Goal: Task Accomplishment & Management: Manage account settings

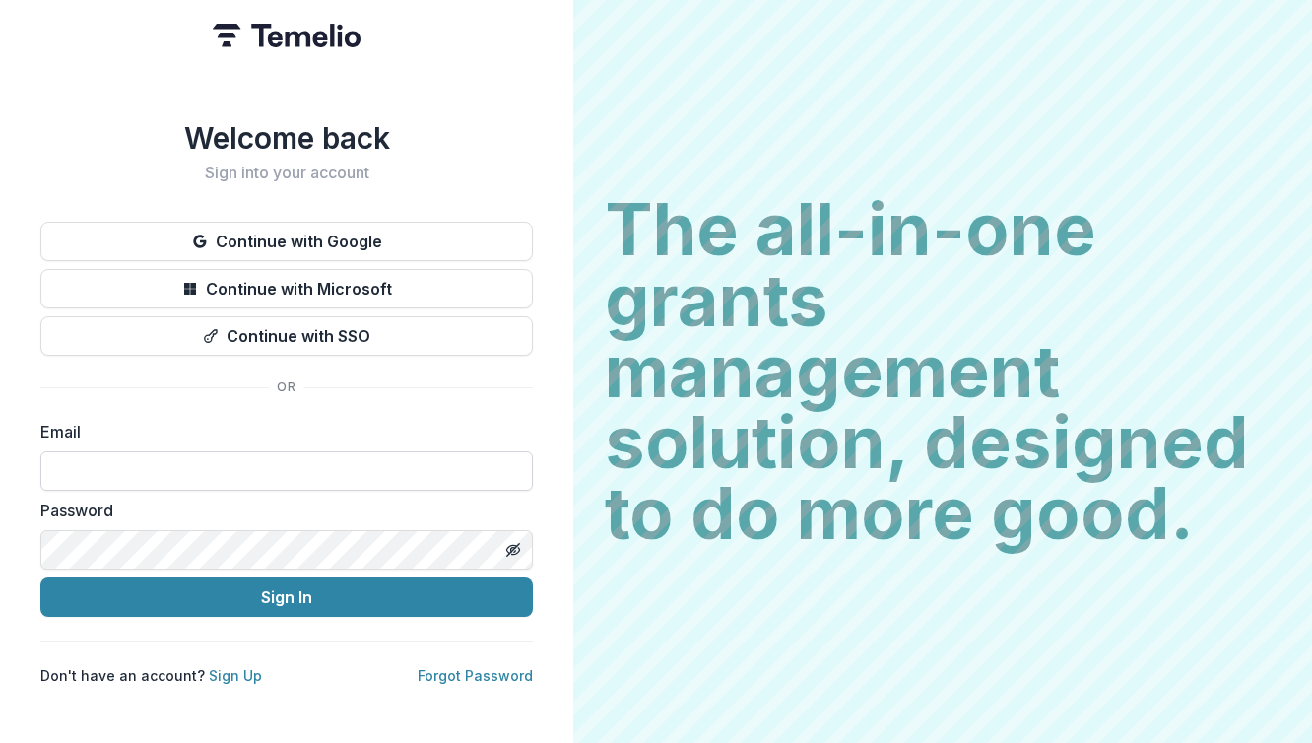
click at [245, 457] on input at bounding box center [286, 470] width 492 height 39
type input "**********"
click at [517, 544] on line "Toggle password visibility" at bounding box center [513, 550] width 12 height 12
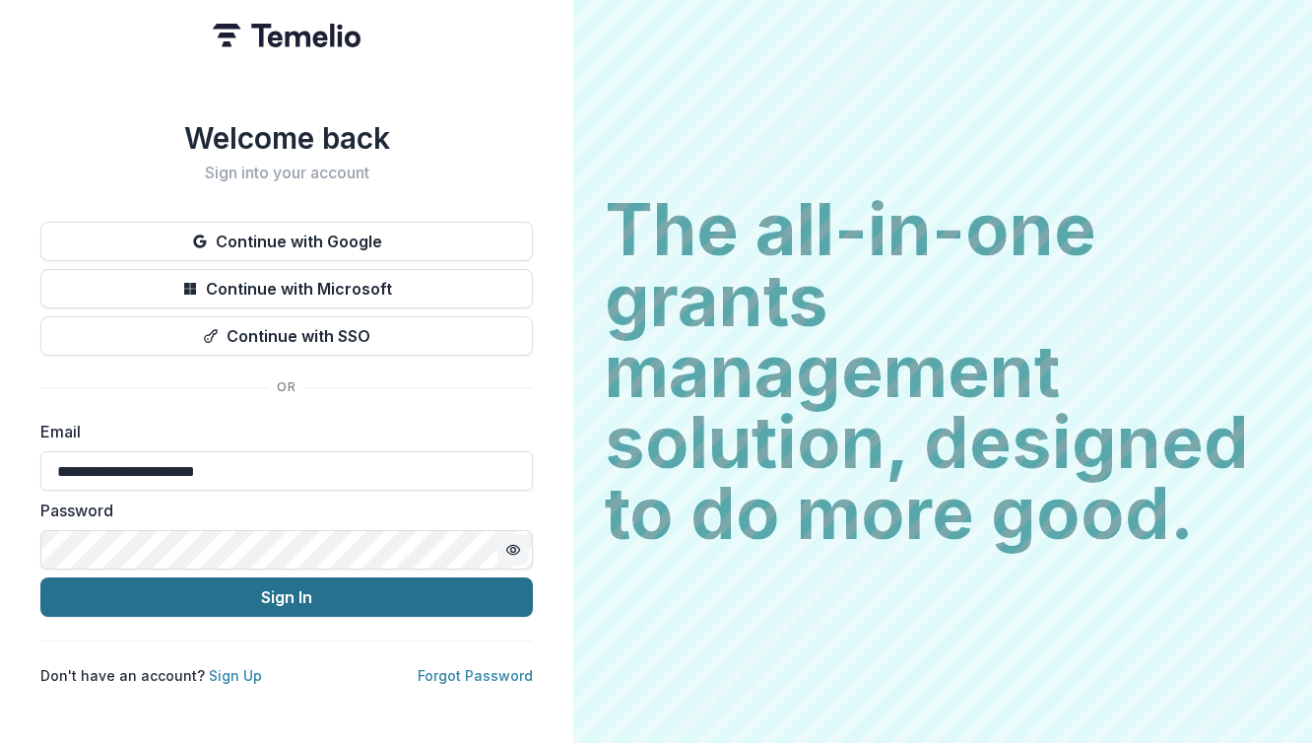
click at [436, 588] on button "Sign In" at bounding box center [286, 596] width 492 height 39
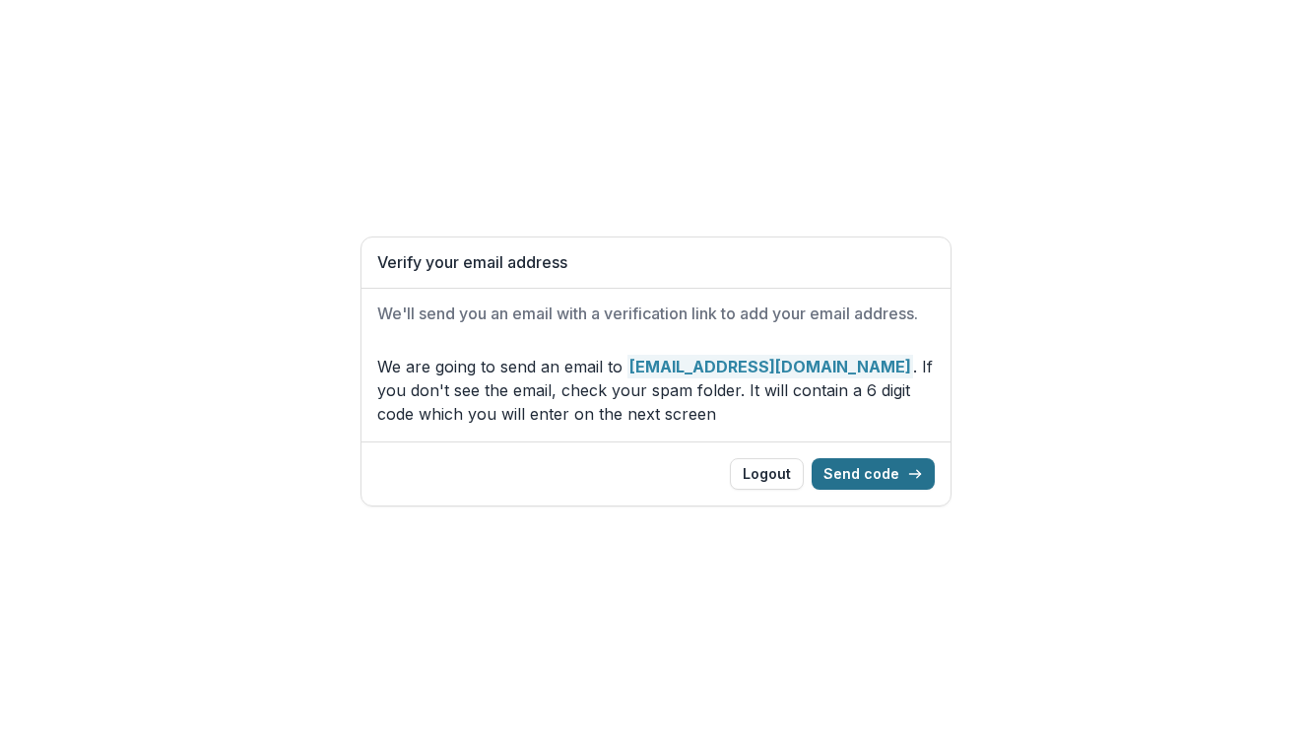
click at [879, 467] on button "Send code" at bounding box center [873, 474] width 123 height 32
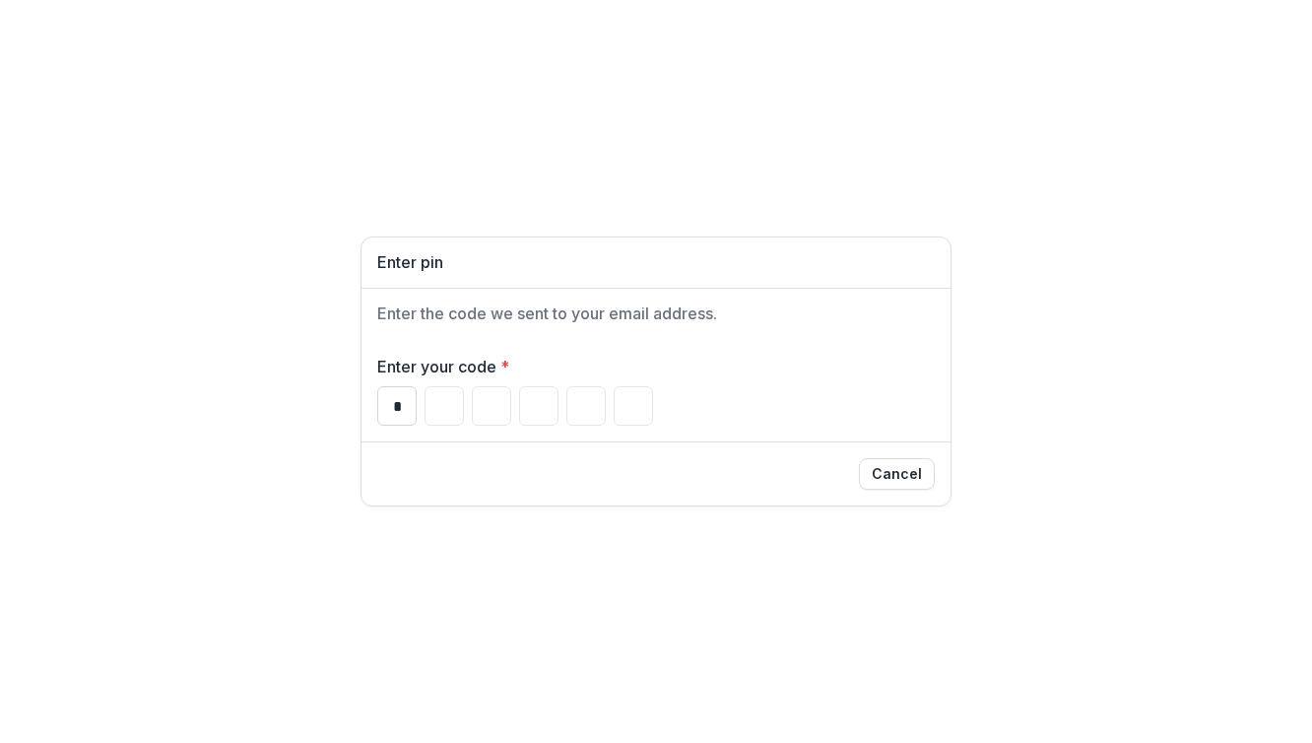
type input "*"
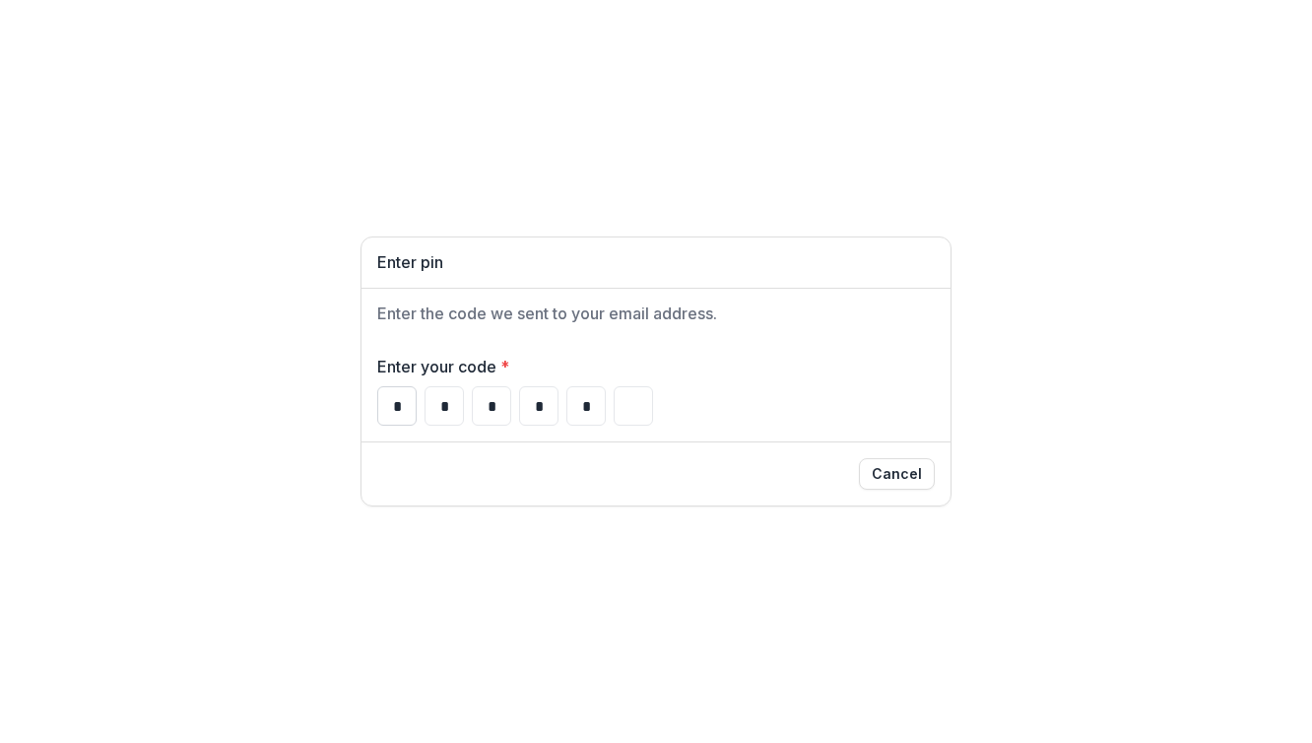
type input "*"
